Goal: Task Accomplishment & Management: Complete application form

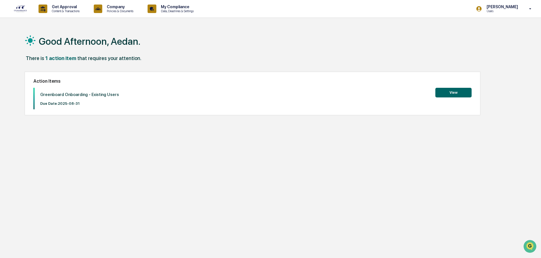
click at [454, 91] on button "View" at bounding box center [453, 93] width 36 height 10
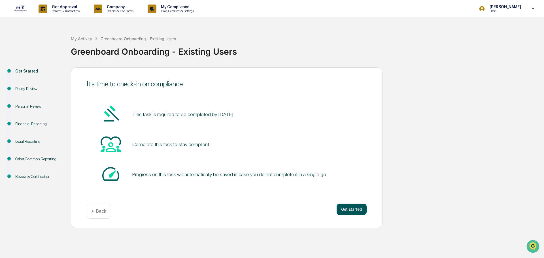
click at [354, 206] on button "Get started" at bounding box center [352, 209] width 30 height 11
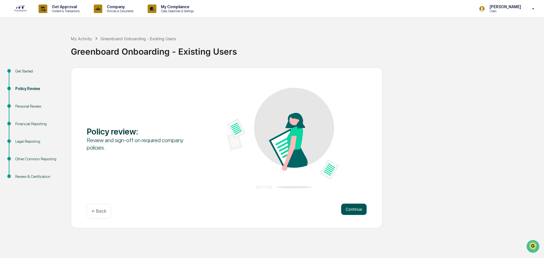
click at [355, 207] on button "Continue" at bounding box center [353, 209] width 25 height 11
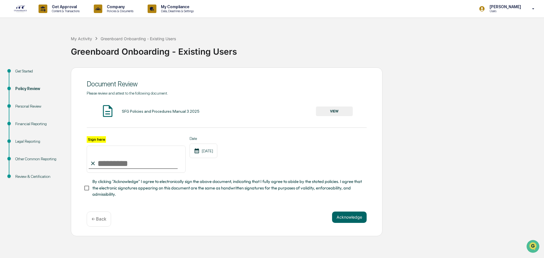
click at [98, 139] on label "Sign here" at bounding box center [96, 139] width 19 height 7
click at [98, 146] on input "Sign here" at bounding box center [136, 159] width 99 height 27
type input "**********"
click at [337, 217] on button "Acknowledge" at bounding box center [349, 217] width 35 height 11
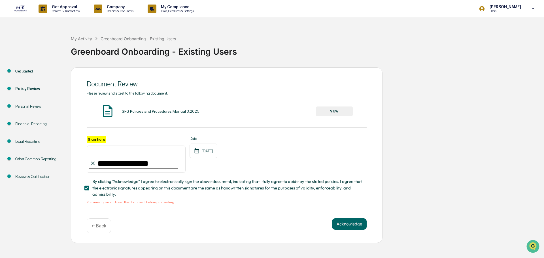
click at [338, 111] on button "VIEW" at bounding box center [334, 112] width 37 height 10
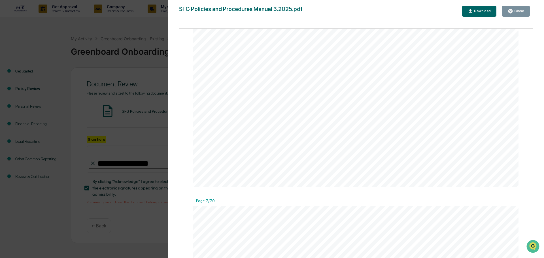
scroll to position [2746, 0]
drag, startPoint x: 530, startPoint y: 50, endPoint x: 536, endPoint y: 161, distance: 111.7
click at [536, 161] on div "Version History [DATE] 07:18 PM [PERSON_NAME] SFG Policies and Procedures Manua…" at bounding box center [356, 134] width 376 height 269
click at [516, 6] on button "Close" at bounding box center [516, 11] width 28 height 11
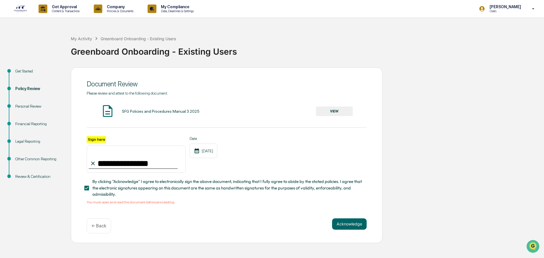
click at [339, 232] on div "Acknowledge ← Back" at bounding box center [227, 225] width 280 height 15
click at [345, 226] on button "Acknowledge" at bounding box center [349, 223] width 35 height 11
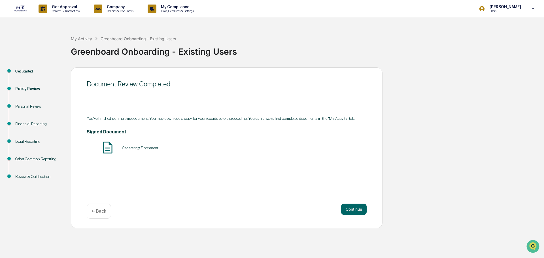
click at [127, 147] on div "Generating Document" at bounding box center [140, 148] width 36 height 5
click at [348, 211] on button "Continue" at bounding box center [353, 209] width 25 height 11
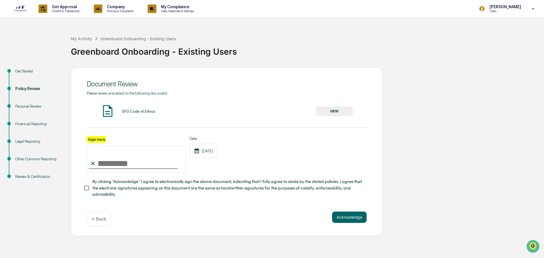
click at [101, 165] on input "Sign here" at bounding box center [136, 159] width 99 height 27
type input "**********"
click at [338, 108] on button "VIEW" at bounding box center [334, 112] width 37 height 10
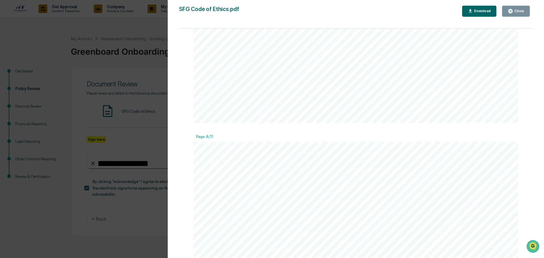
scroll to position [1445, 0]
click at [514, 8] on button "Close" at bounding box center [516, 11] width 28 height 11
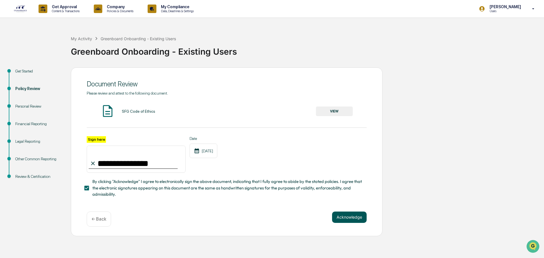
click at [362, 221] on button "Acknowledge" at bounding box center [349, 217] width 35 height 11
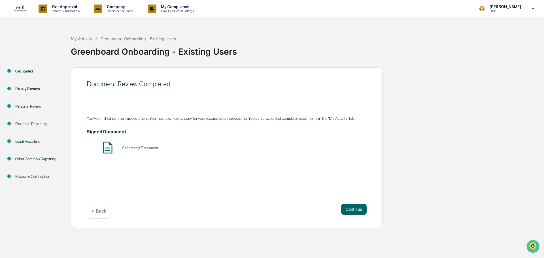
click at [105, 146] on img at bounding box center [108, 147] width 14 height 14
click at [340, 210] on div "Continue ← Back" at bounding box center [227, 211] width 280 height 15
click at [344, 206] on button "Continue" at bounding box center [353, 209] width 25 height 11
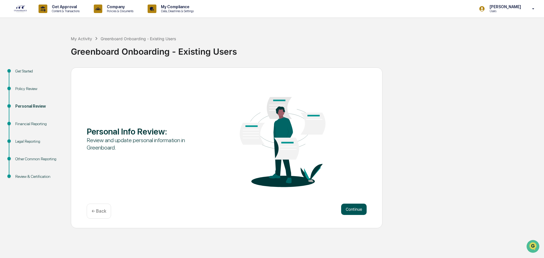
click at [350, 208] on button "Continue" at bounding box center [353, 209] width 25 height 11
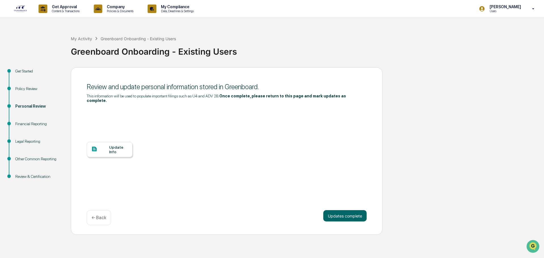
click at [109, 145] on div "Update Info" at bounding box center [118, 149] width 19 height 9
click at [114, 150] on div "Update Info" at bounding box center [110, 149] width 46 height 15
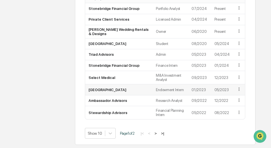
scroll to position [592, 0]
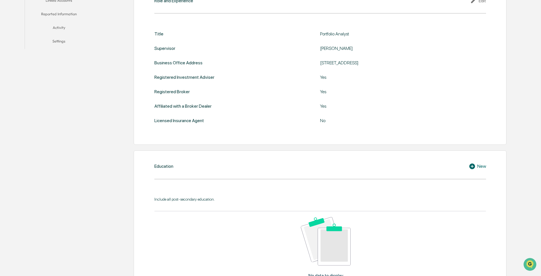
scroll to position [28, 0]
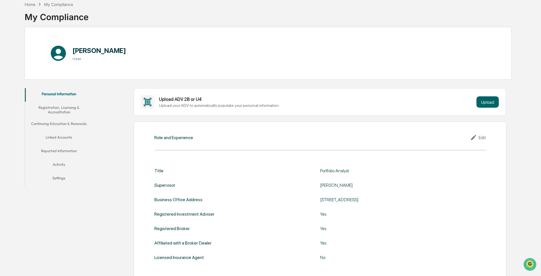
click at [48, 110] on button "Registration, Licensing & Accreditation" at bounding box center [59, 110] width 68 height 16
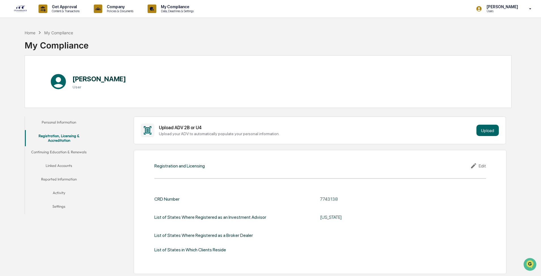
click at [50, 148] on button "Continuing Education & Renewals" at bounding box center [59, 153] width 68 height 14
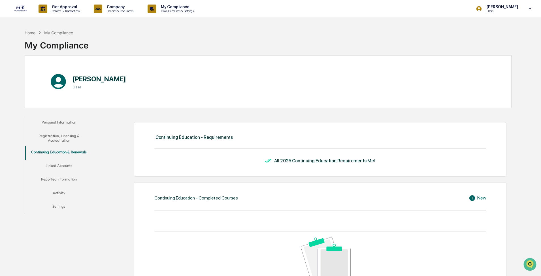
click at [65, 148] on button "Linked Accounts" at bounding box center [59, 167] width 68 height 14
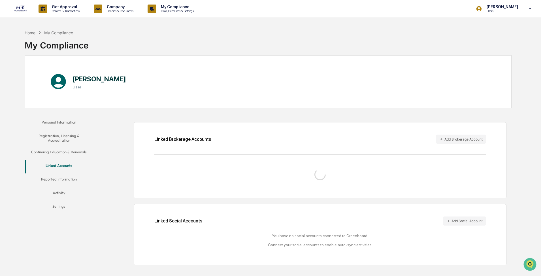
click at [58, 148] on button "Reported Information" at bounding box center [59, 180] width 68 height 14
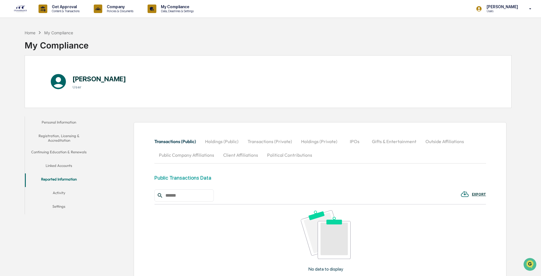
click at [60, 148] on button "Activity" at bounding box center [59, 194] width 68 height 14
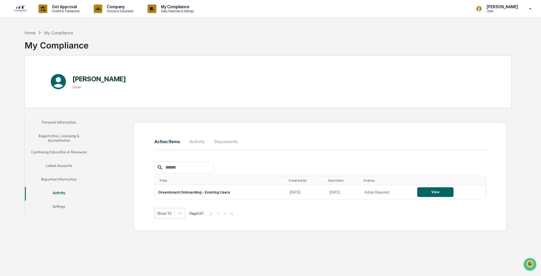
click at [59, 148] on button "Settings" at bounding box center [59, 208] width 68 height 14
